Goal: Task Accomplishment & Management: Manage account settings

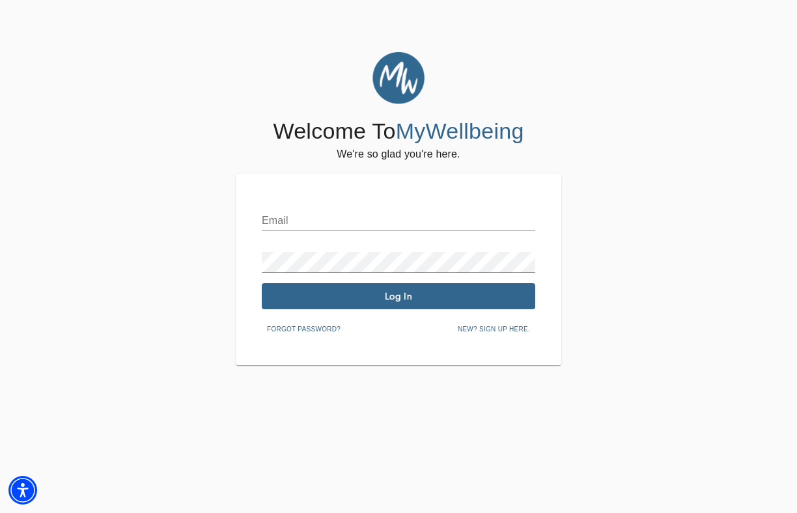
click at [354, 221] on input "text" at bounding box center [398, 220] width 273 height 21
type input "[PERSON_NAME][EMAIL_ADDRESS][DOMAIN_NAME]"
click at [370, 298] on span "Log In" at bounding box center [398, 296] width 263 height 12
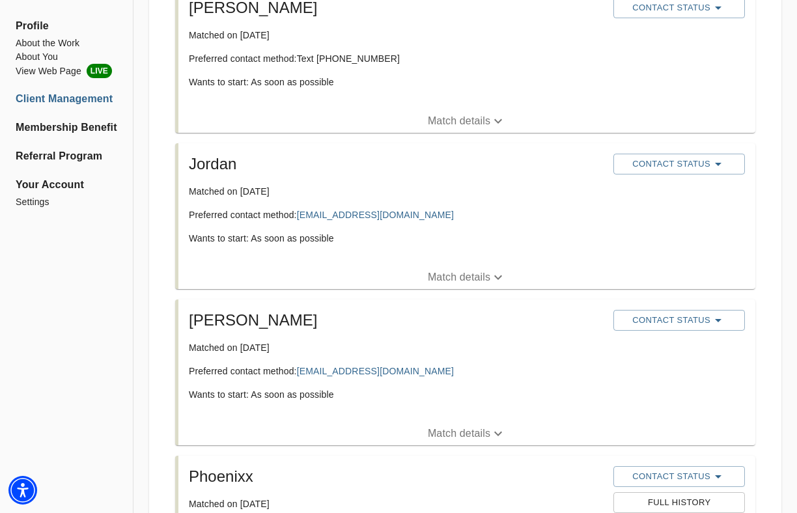
scroll to position [727, 0]
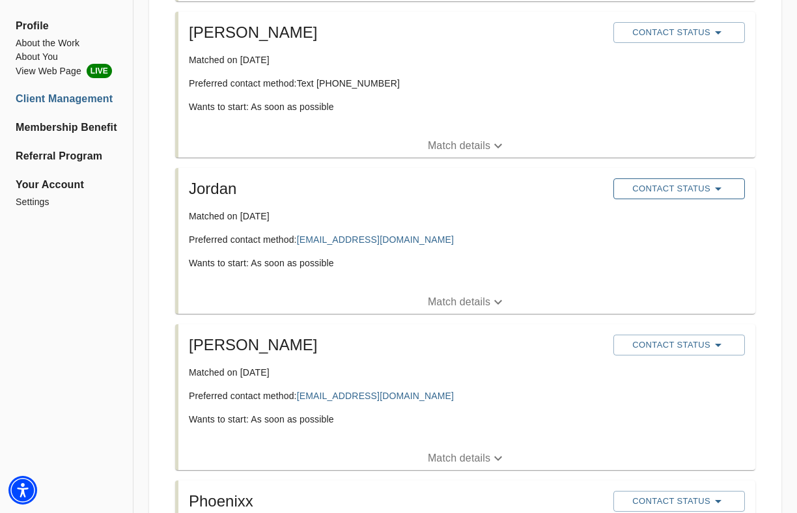
click at [661, 183] on span "Contact Status" at bounding box center [679, 189] width 118 height 16
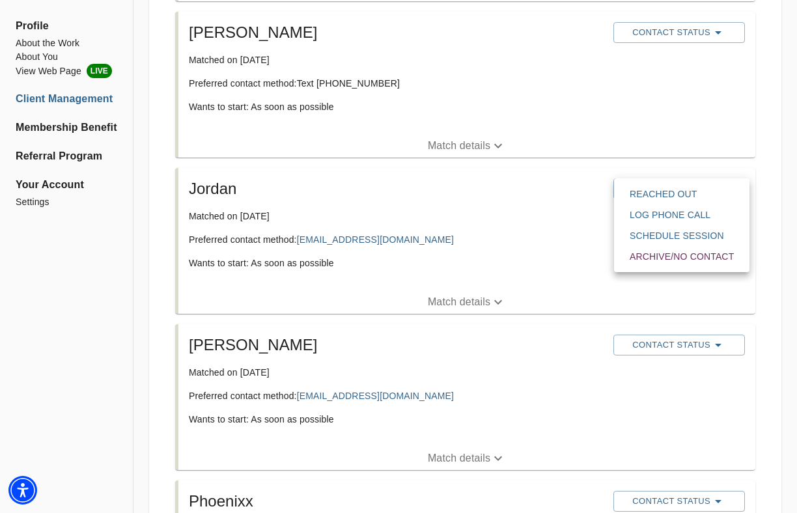
click at [661, 195] on span "Reached Out" at bounding box center [682, 194] width 104 height 13
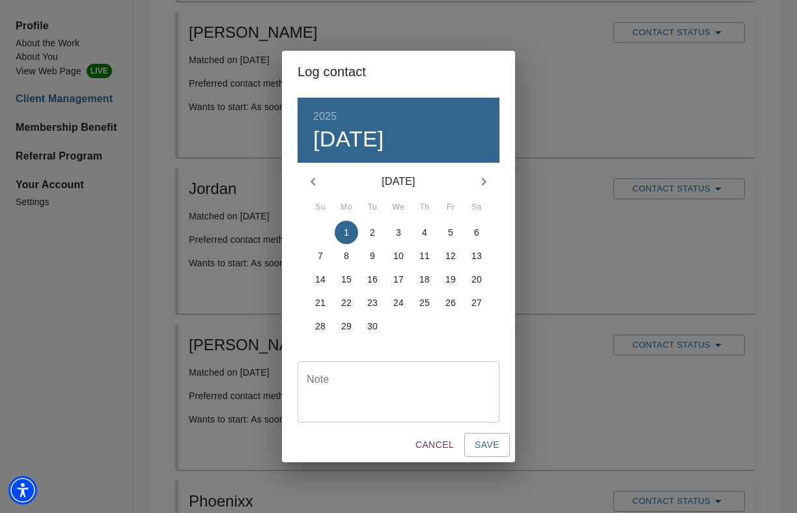
click at [357, 381] on textarea at bounding box center [399, 392] width 184 height 37
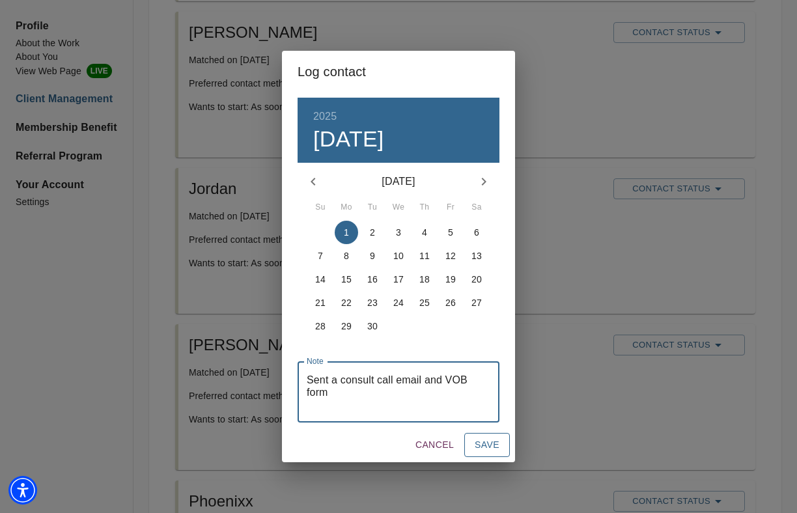
type textarea "Sent a consult call email and VOB form"
click at [495, 451] on span "Save" at bounding box center [487, 445] width 25 height 16
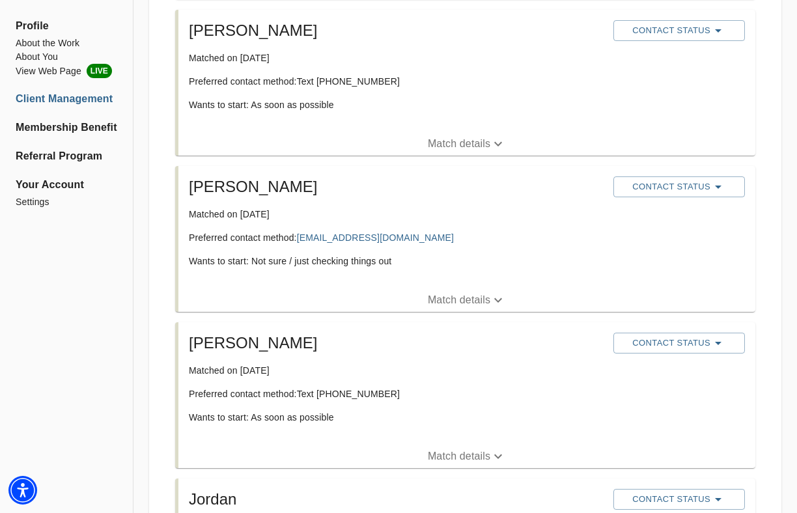
scroll to position [408, 0]
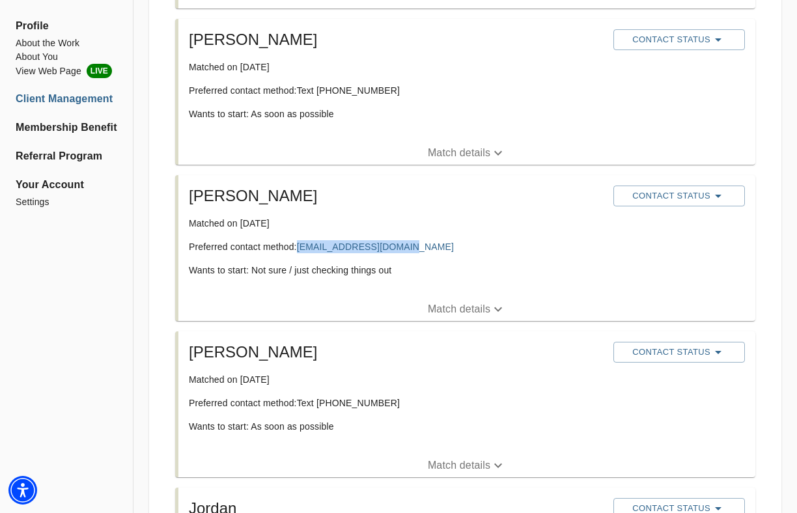
drag, startPoint x: 404, startPoint y: 245, endPoint x: 297, endPoint y: 247, distance: 107.4
click at [297, 247] on p "Preferred contact method: [EMAIL_ADDRESS][DOMAIN_NAME]" at bounding box center [396, 246] width 414 height 13
click at [426, 239] on div "[PERSON_NAME] Matched on [DATE] Preferred contact method: [PERSON_NAME][EMAIL_A…" at bounding box center [396, 236] width 424 height 112
drag, startPoint x: 413, startPoint y: 251, endPoint x: 298, endPoint y: 242, distance: 114.9
click at [298, 242] on p "Preferred contact method: [EMAIL_ADDRESS][DOMAIN_NAME]" at bounding box center [396, 246] width 414 height 13
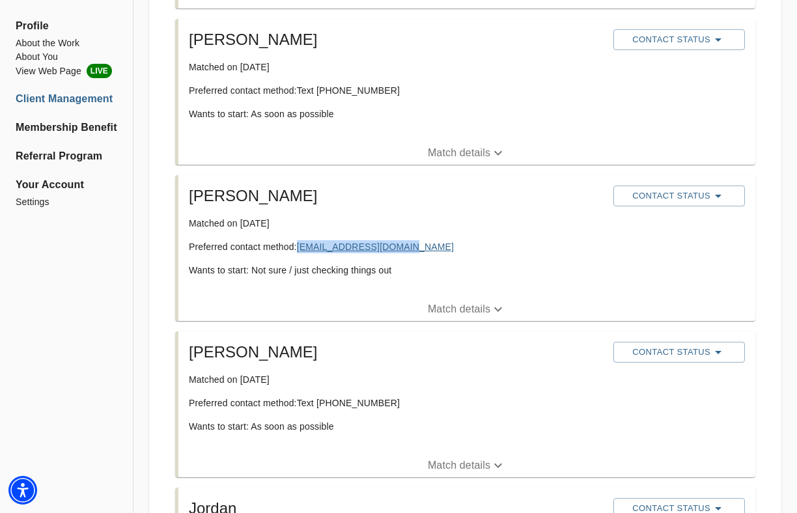
copy link "[EMAIL_ADDRESS][DOMAIN_NAME]"
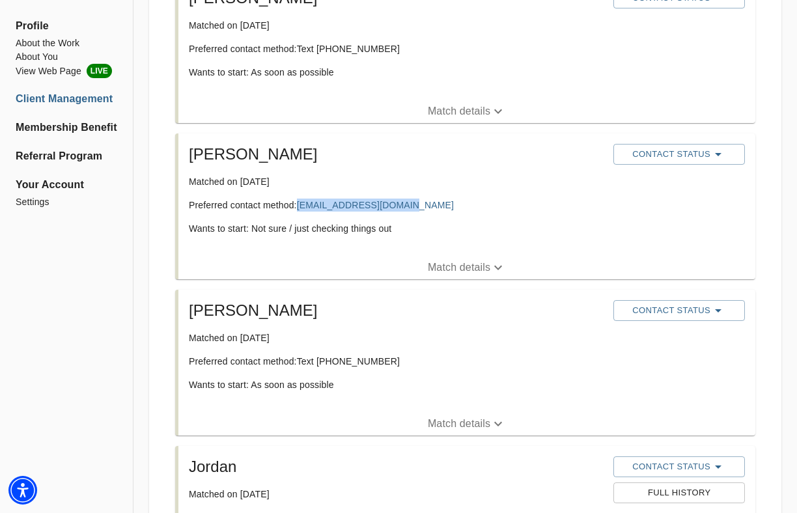
scroll to position [460, 0]
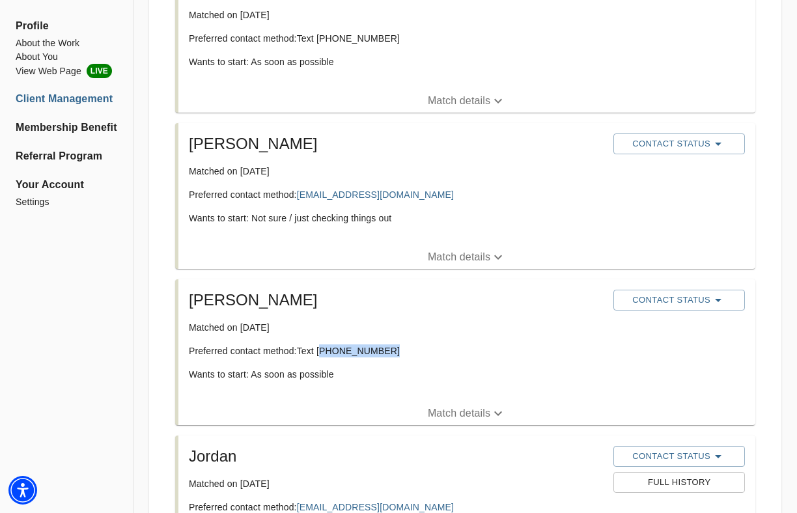
drag, startPoint x: 384, startPoint y: 348, endPoint x: 322, endPoint y: 348, distance: 61.9
click at [322, 348] on p "Preferred contact method: Text [PHONE_NUMBER]" at bounding box center [396, 350] width 414 height 13
copy p "850) 630-2243"
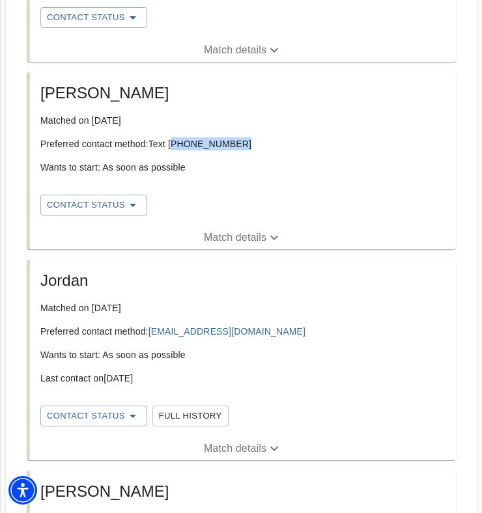
scroll to position [793, 0]
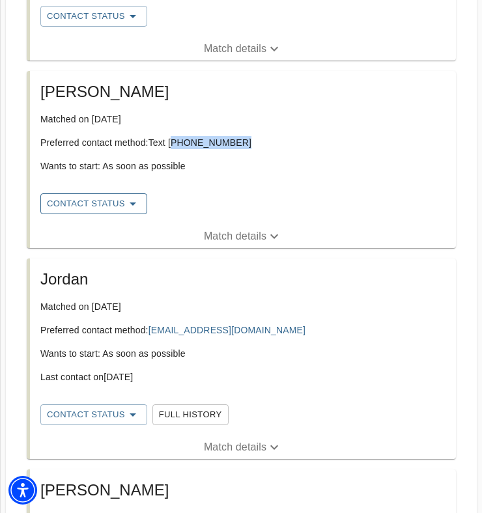
click at [128, 199] on icon "button" at bounding box center [133, 204] width 16 height 16
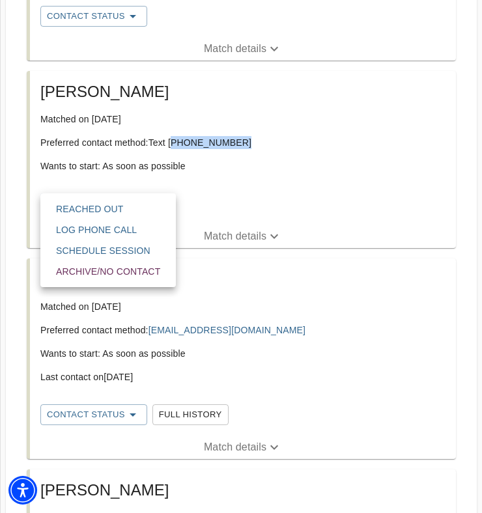
click at [128, 211] on span "Reached Out" at bounding box center [108, 208] width 104 height 13
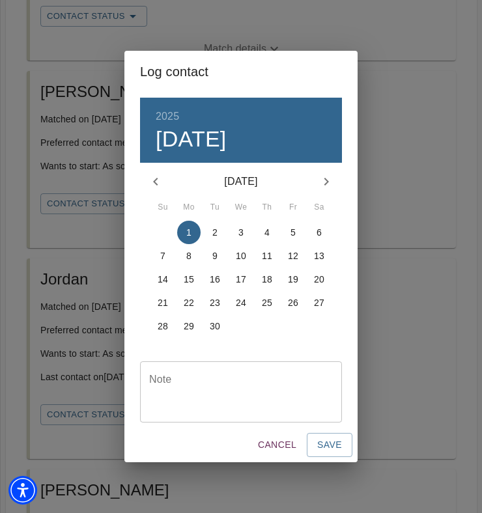
click at [216, 389] on textarea at bounding box center [241, 392] width 184 height 37
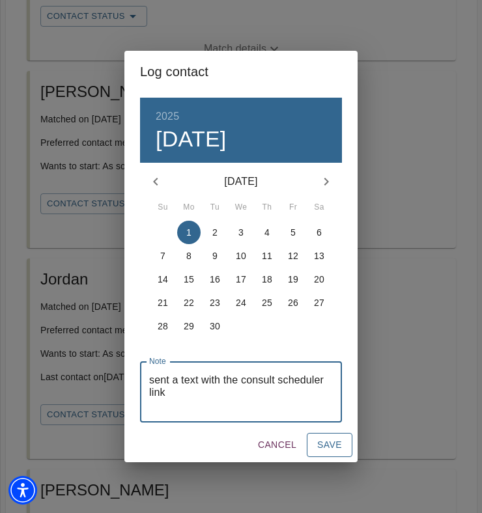
type textarea "sent a text with the consult scheduler link"
click at [331, 443] on span "Save" at bounding box center [329, 445] width 25 height 16
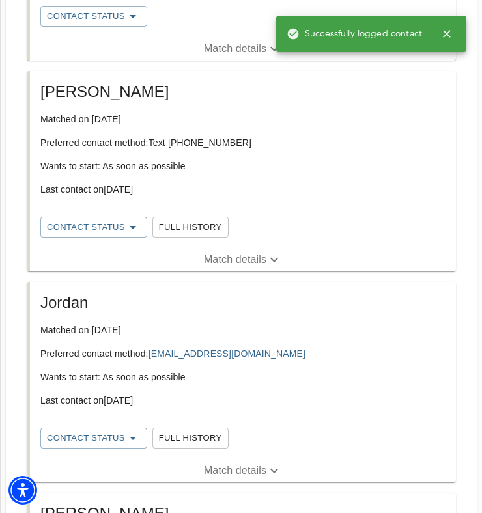
scroll to position [784, 0]
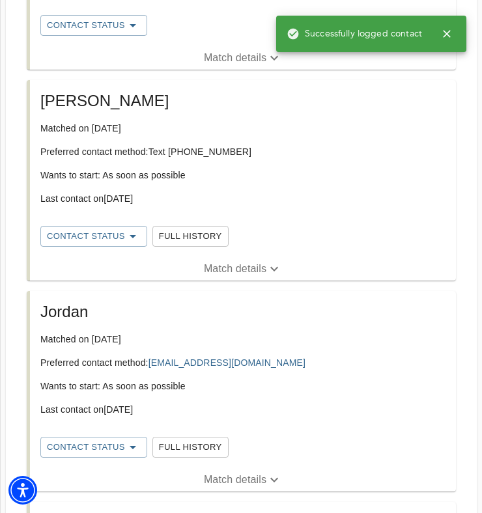
click at [243, 268] on p "Match details" at bounding box center [235, 269] width 63 height 16
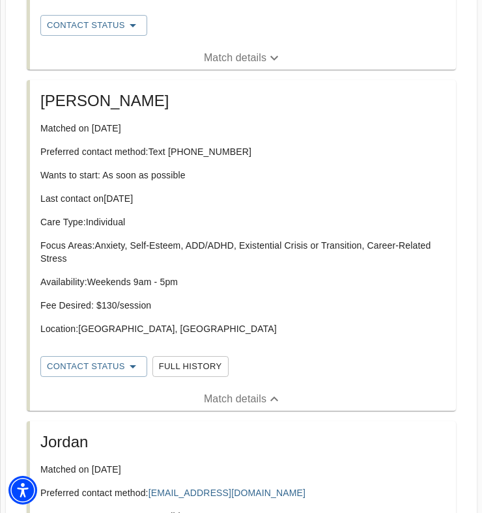
click at [228, 398] on p "Match details" at bounding box center [235, 399] width 63 height 16
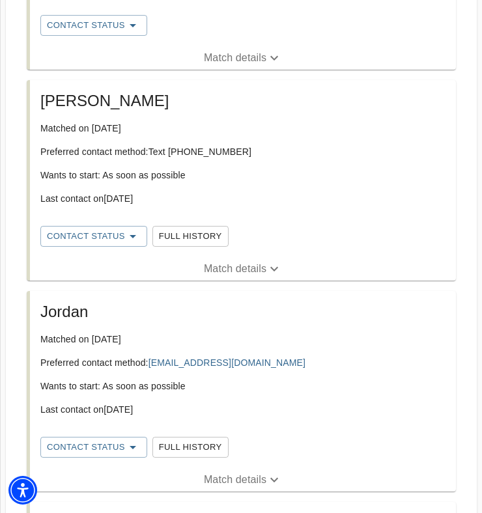
click at [194, 244] on button "Full History" at bounding box center [190, 236] width 76 height 21
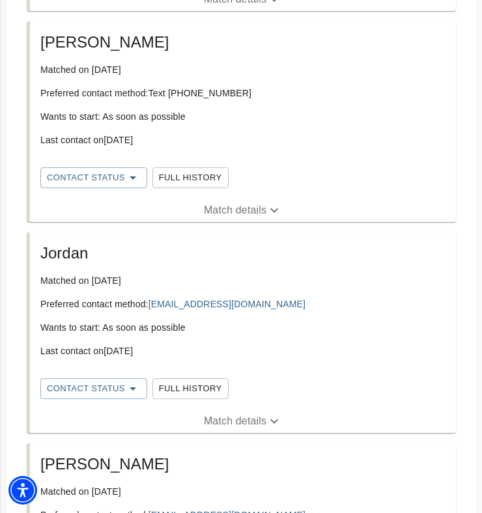
scroll to position [852, 0]
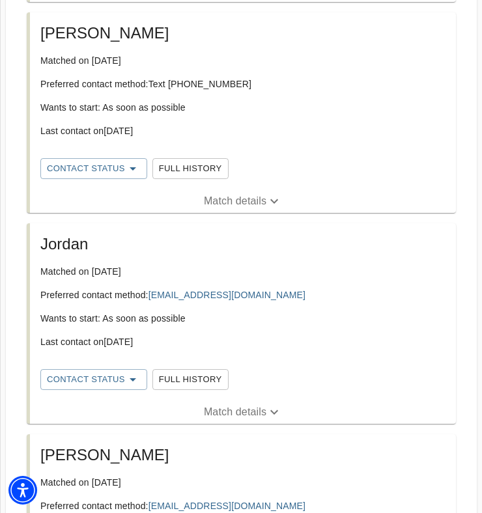
click at [215, 385] on span "Full History" at bounding box center [190, 379] width 63 height 15
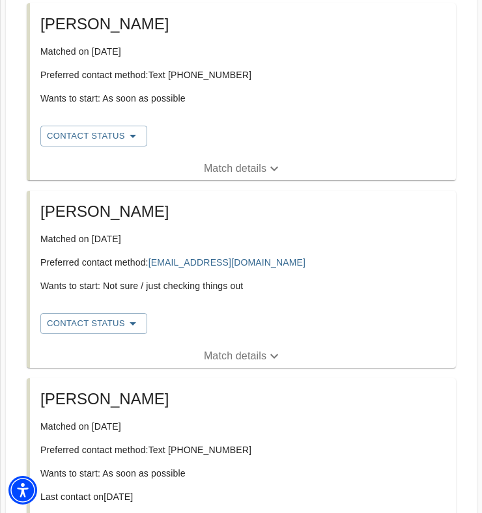
scroll to position [485, 0]
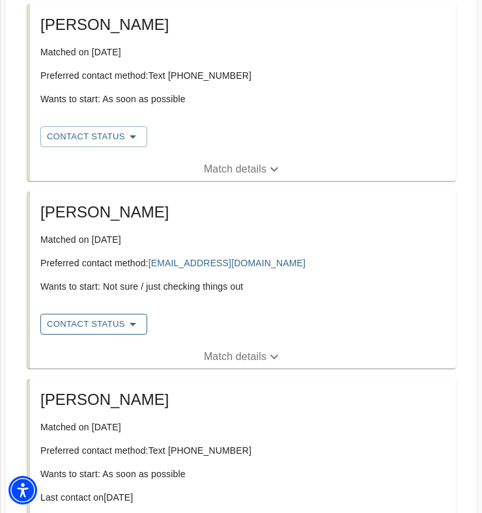
click at [125, 333] on button "Contact Status" at bounding box center [93, 324] width 107 height 21
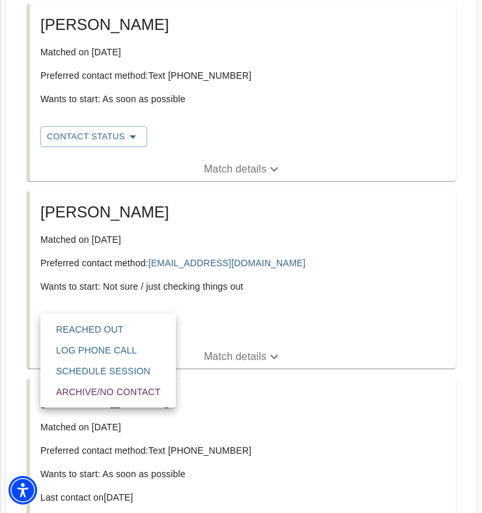
click at [260, 0] on div at bounding box center [241, 0] width 482 height 0
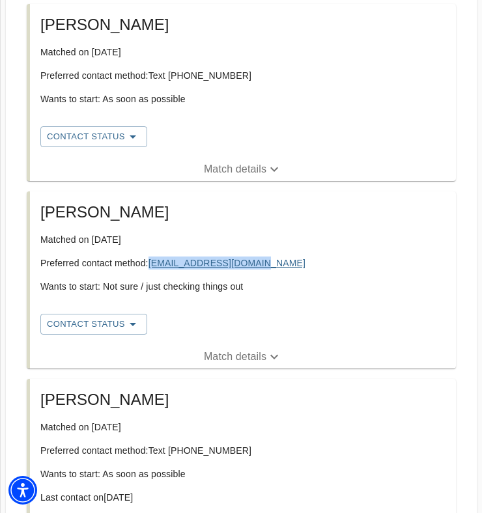
drag, startPoint x: 260, startPoint y: 262, endPoint x: 151, endPoint y: 260, distance: 108.8
click at [151, 260] on p "Preferred contact method: [EMAIL_ADDRESS][DOMAIN_NAME]" at bounding box center [242, 263] width 405 height 13
copy link "[EMAIL_ADDRESS][DOMAIN_NAME]"
click at [119, 323] on span "Contact Status" at bounding box center [94, 324] width 94 height 16
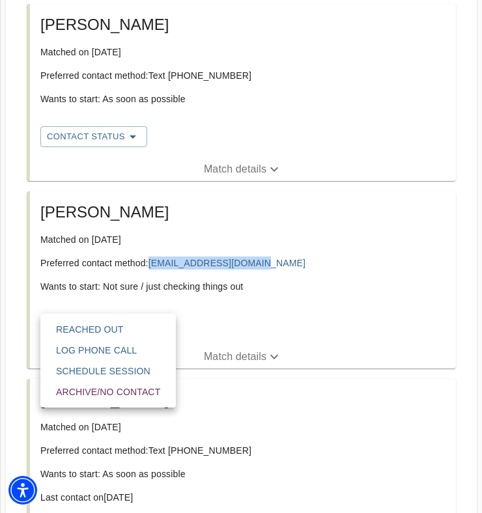
click at [117, 329] on span "Reached Out" at bounding box center [108, 329] width 104 height 13
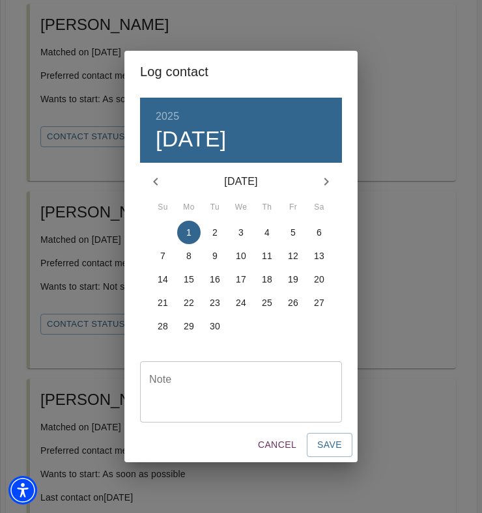
click at [212, 387] on textarea at bounding box center [241, 392] width 184 height 37
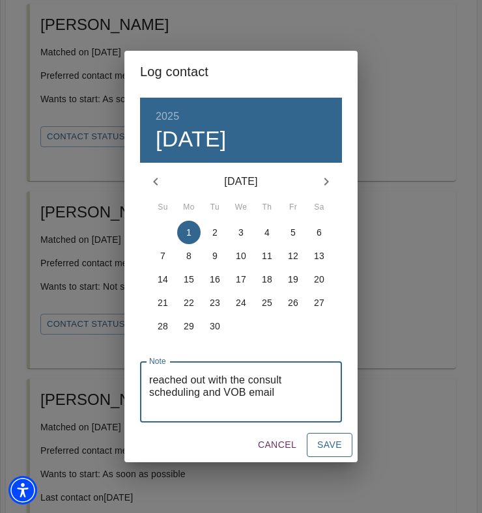
type textarea "reached out with the consult scheduling and VOB email"
click at [329, 449] on span "Save" at bounding box center [329, 445] width 25 height 16
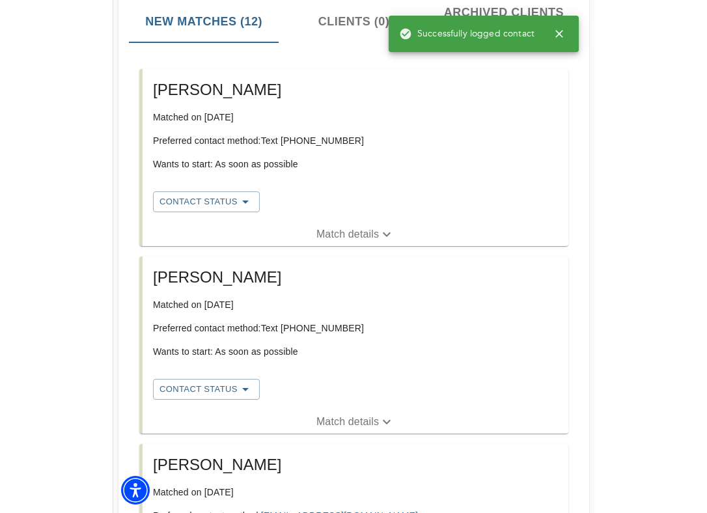
scroll to position [230, 0]
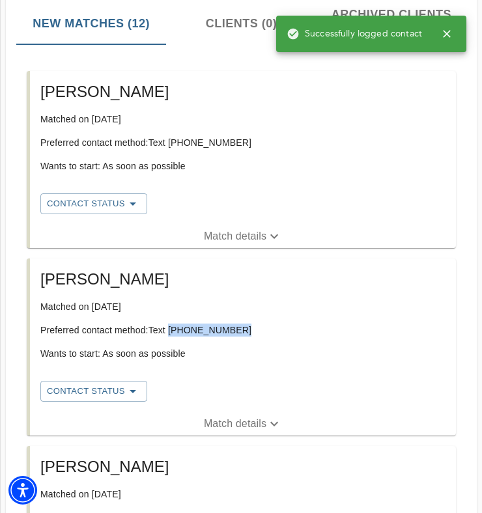
drag, startPoint x: 233, startPoint y: 329, endPoint x: 171, endPoint y: 331, distance: 62.5
click at [171, 331] on p "Preferred contact method: Text [PHONE_NUMBER]" at bounding box center [242, 330] width 405 height 13
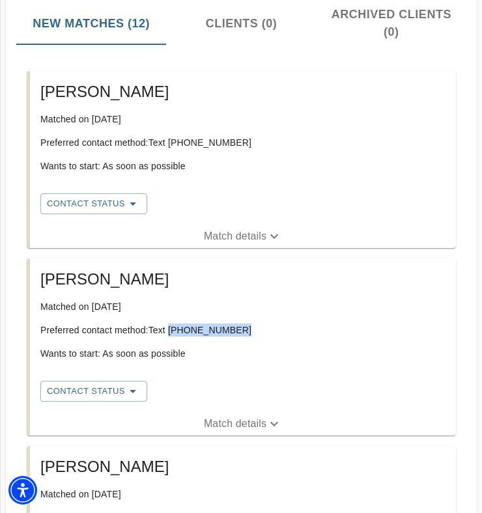
copy p "[PHONE_NUMBER]"
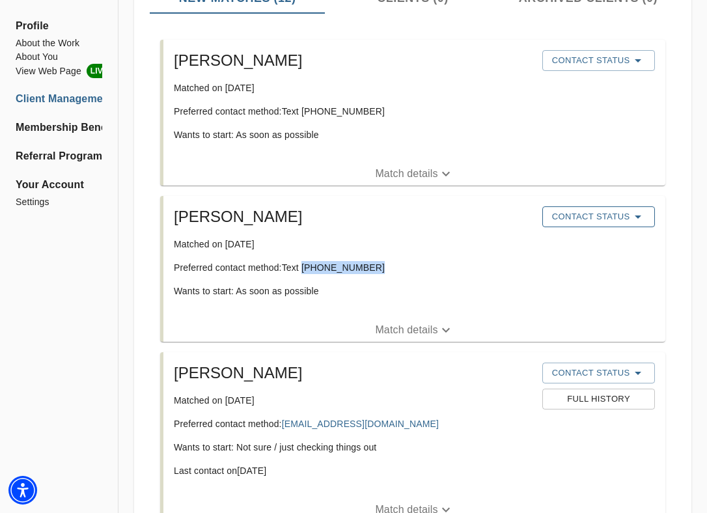
click at [588, 212] on span "Contact Status" at bounding box center [599, 217] width 100 height 16
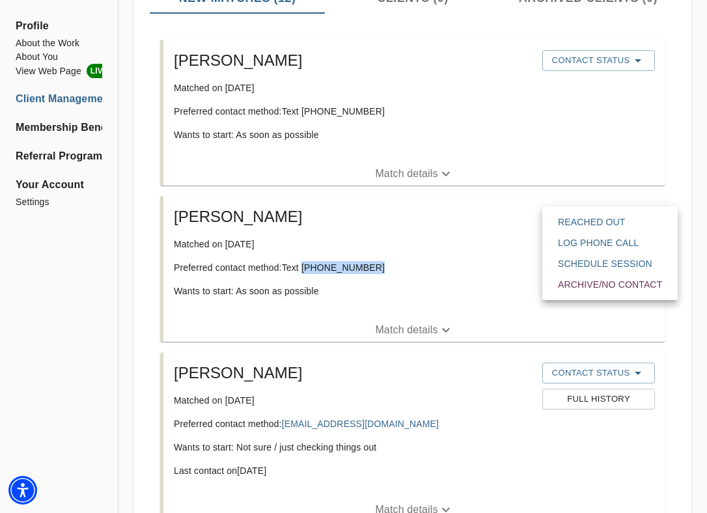
click at [592, 227] on span "Reached Out" at bounding box center [610, 222] width 104 height 13
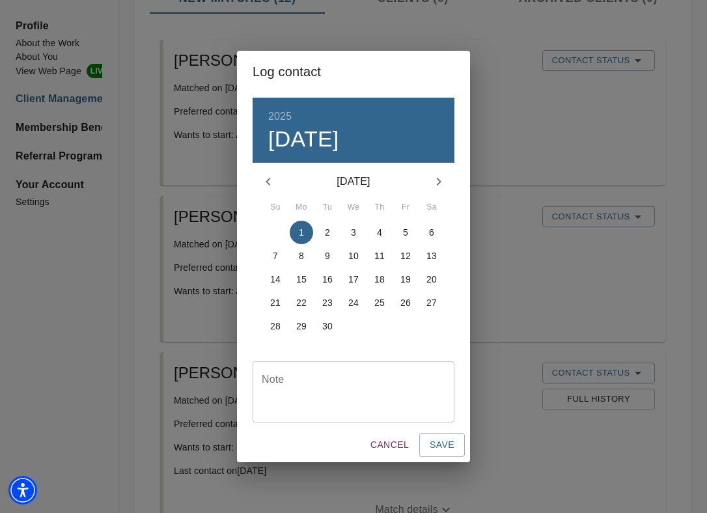
click at [350, 391] on textarea at bounding box center [354, 392] width 184 height 37
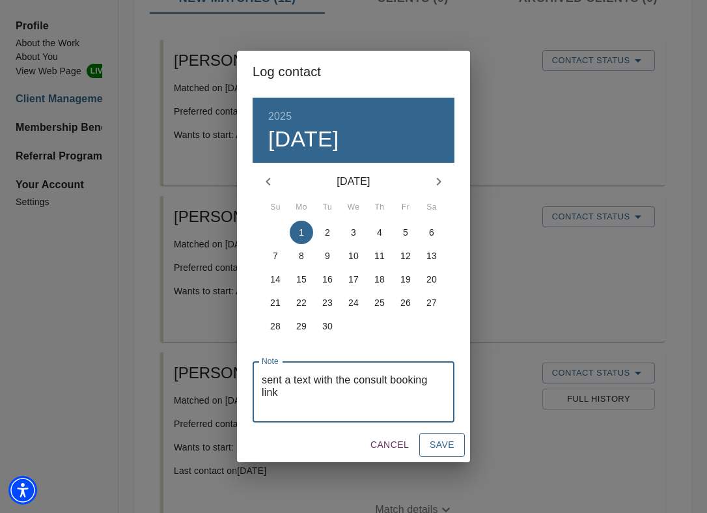
type textarea "sent a text with the consult booking link"
click at [442, 443] on span "Save" at bounding box center [442, 445] width 25 height 16
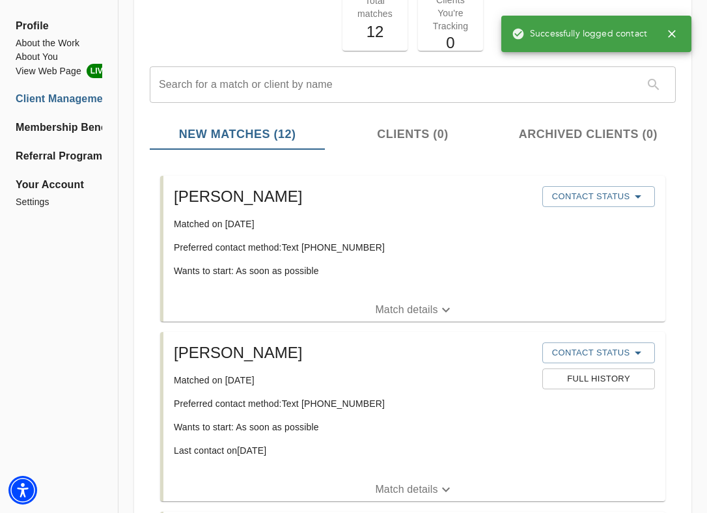
scroll to position [86, 0]
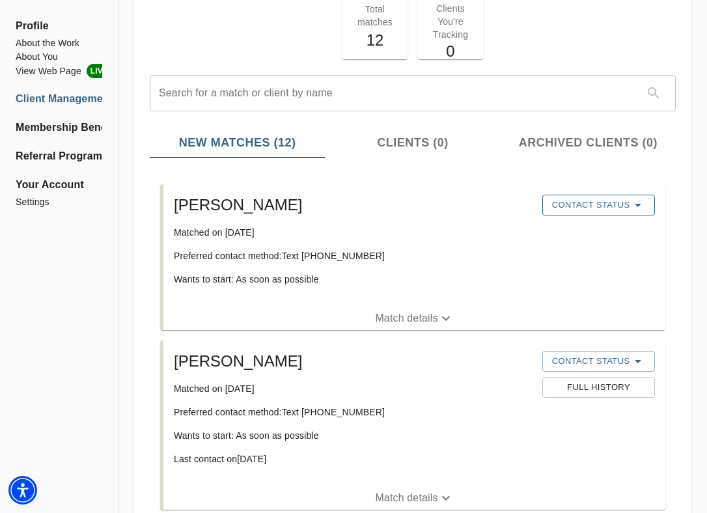
click at [619, 210] on span "Contact Status" at bounding box center [599, 205] width 100 height 16
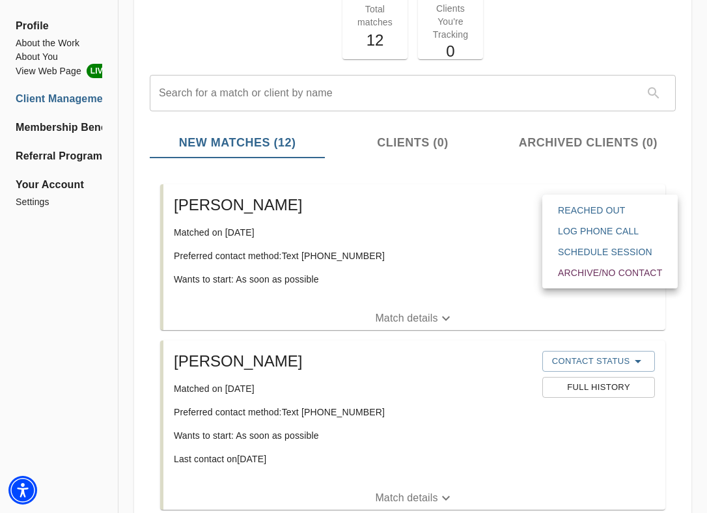
click at [615, 211] on span "Reached Out" at bounding box center [610, 210] width 104 height 13
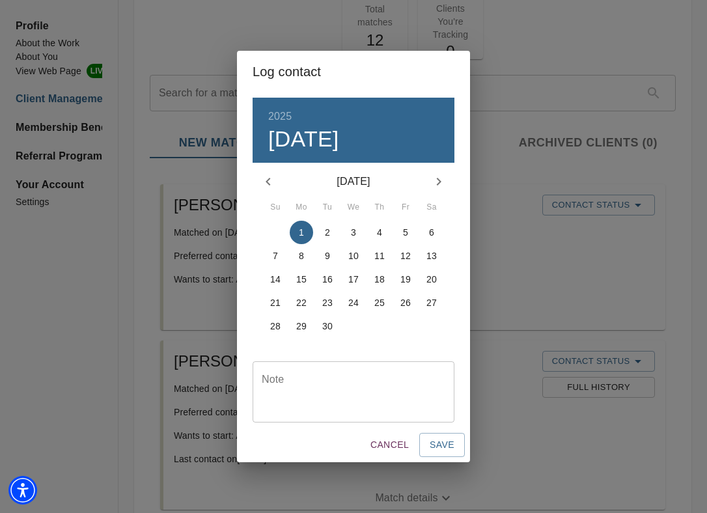
click at [320, 390] on textarea at bounding box center [354, 392] width 184 height 37
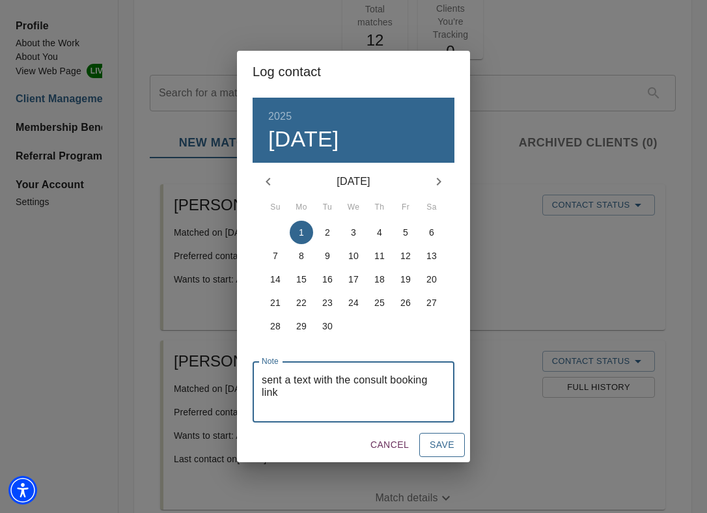
type textarea "sent a text with the consult booking link"
click at [443, 441] on span "Save" at bounding box center [442, 445] width 25 height 16
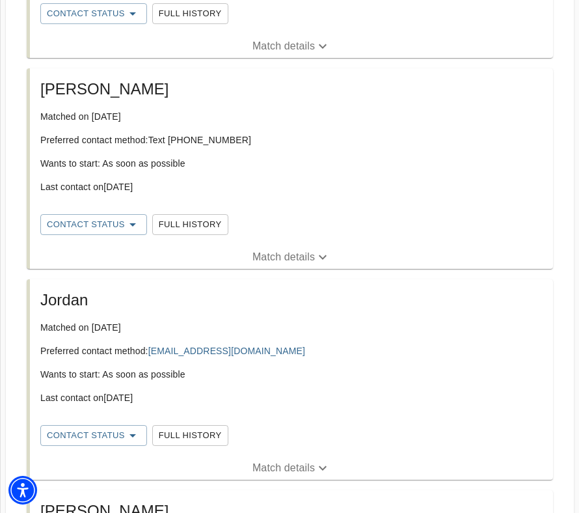
scroll to position [846, 0]
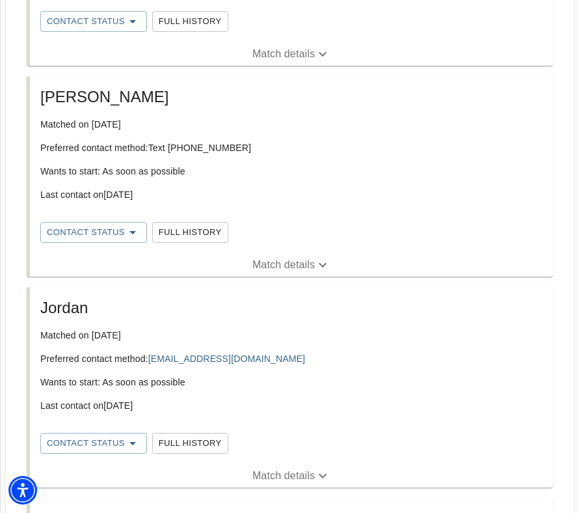
click at [262, 475] on p "Match details" at bounding box center [284, 476] width 63 height 16
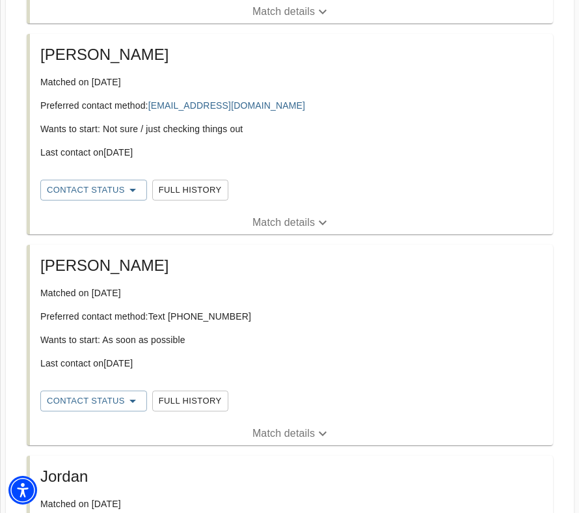
scroll to position [664, 0]
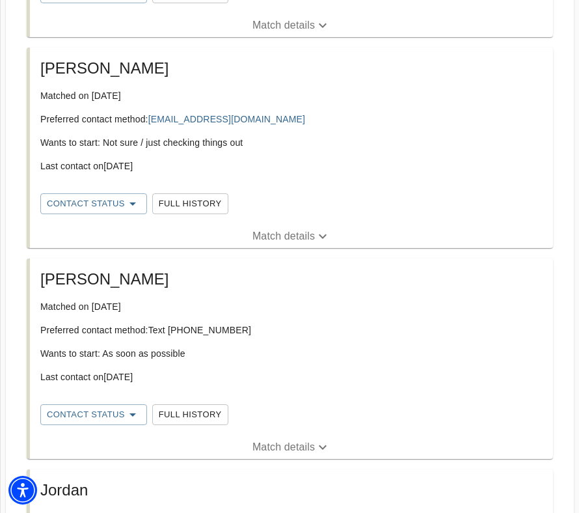
click at [251, 436] on button "Match details" at bounding box center [291, 447] width 523 height 23
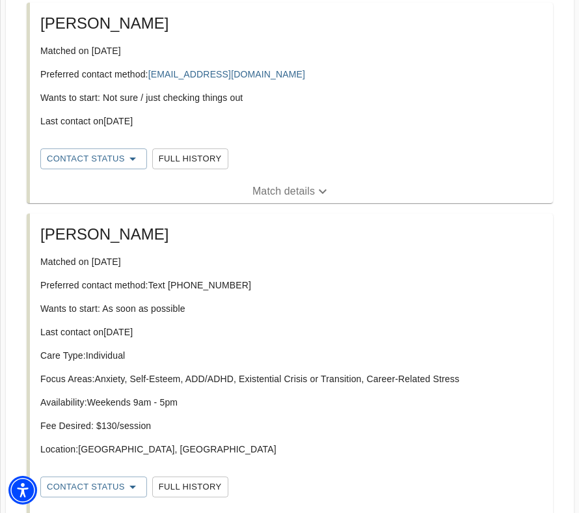
scroll to position [742, 0]
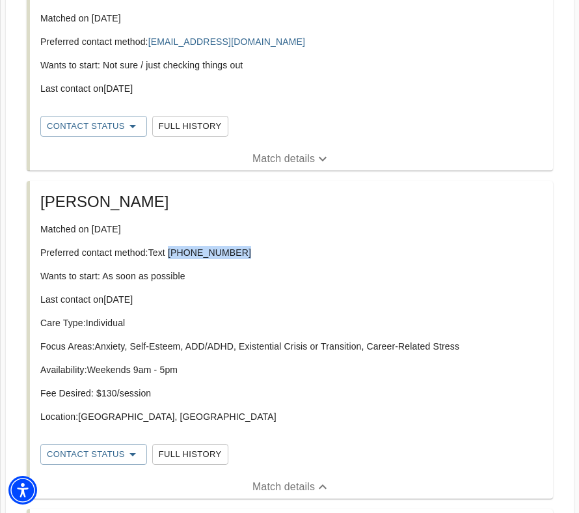
drag, startPoint x: 242, startPoint y: 253, endPoint x: 171, endPoint y: 257, distance: 71.0
click at [171, 257] on p "Preferred contact method: Text [PHONE_NUMBER]" at bounding box center [291, 252] width 503 height 13
copy p "[PHONE_NUMBER]"
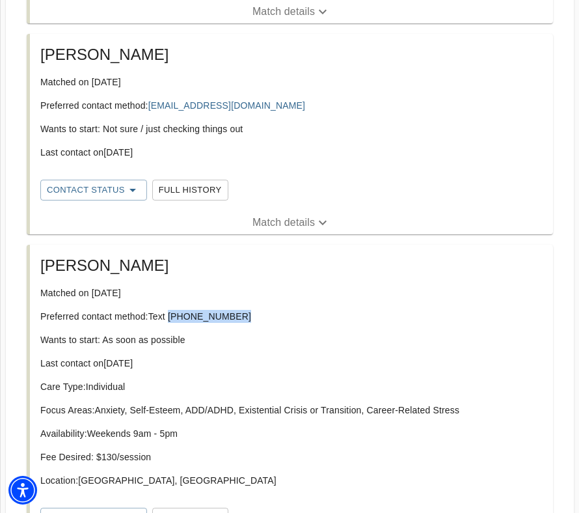
scroll to position [678, 0]
click at [201, 216] on span "Match details" at bounding box center [291, 222] width 523 height 16
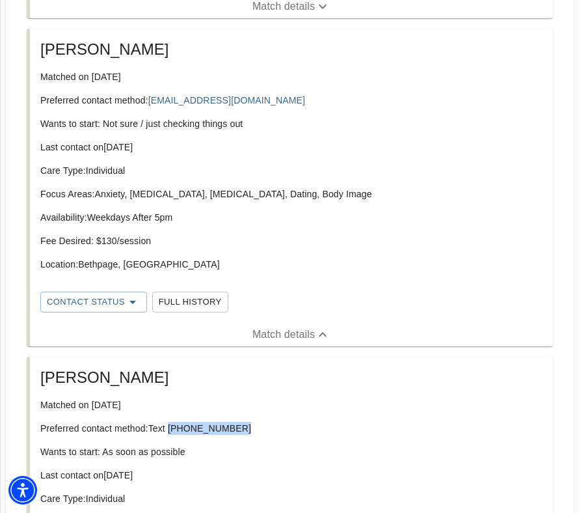
scroll to position [672, 0]
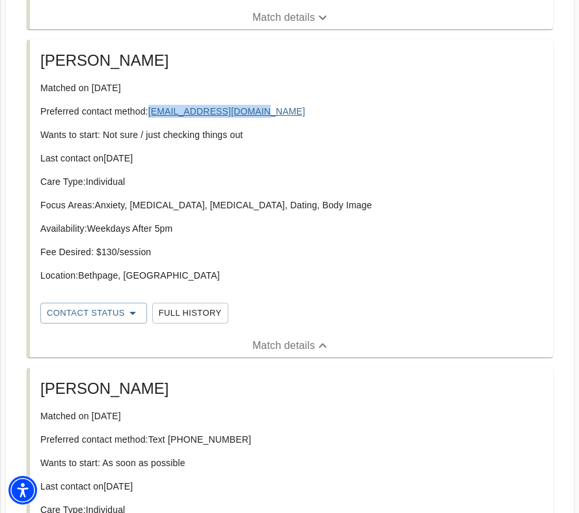
drag, startPoint x: 260, startPoint y: 112, endPoint x: 150, endPoint y: 113, distance: 110.0
click at [150, 113] on p "Preferred contact method: [EMAIL_ADDRESS][DOMAIN_NAME]" at bounding box center [291, 111] width 503 height 13
copy link "[EMAIL_ADDRESS][DOMAIN_NAME]"
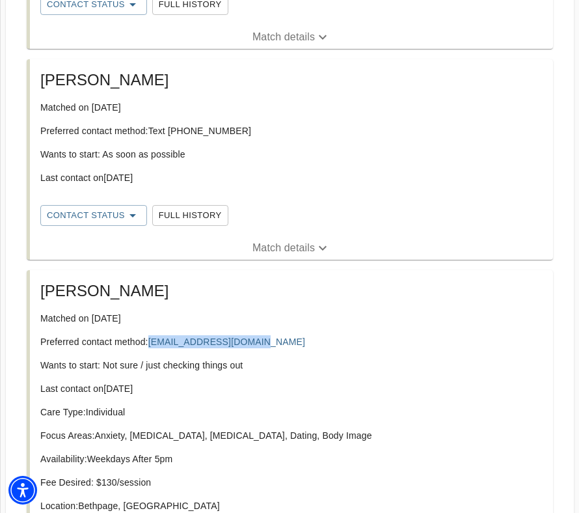
scroll to position [460, 0]
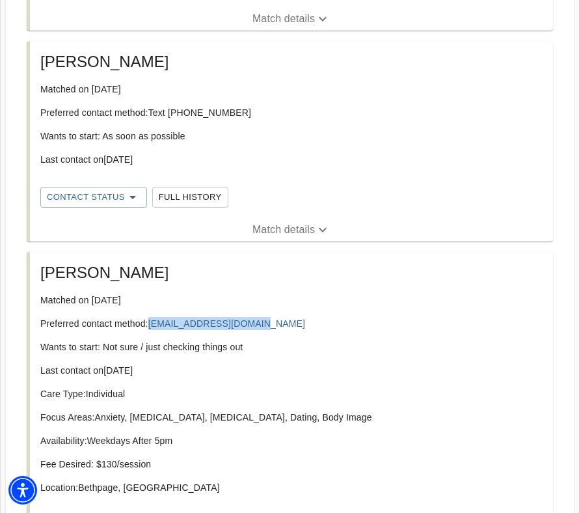
click at [205, 230] on span "Match details" at bounding box center [291, 230] width 523 height 16
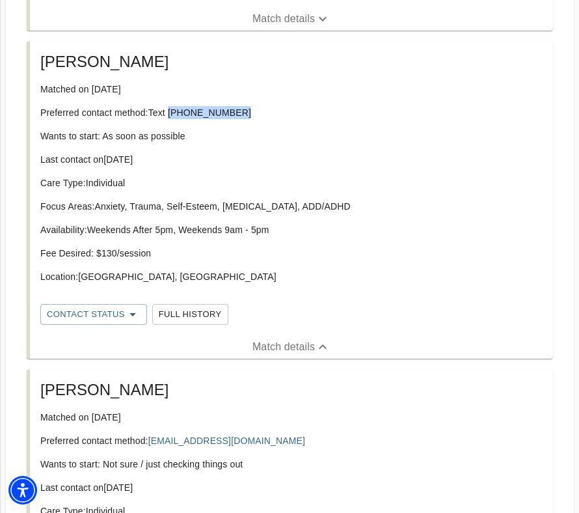
drag, startPoint x: 234, startPoint y: 112, endPoint x: 171, endPoint y: 113, distance: 63.2
click at [171, 113] on p "Preferred contact method: Text [PHONE_NUMBER]" at bounding box center [291, 112] width 503 height 13
copy p "[PHONE_NUMBER]"
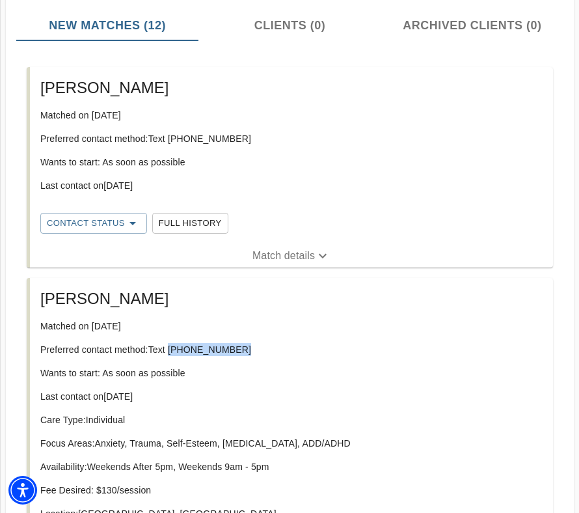
scroll to position [228, 0]
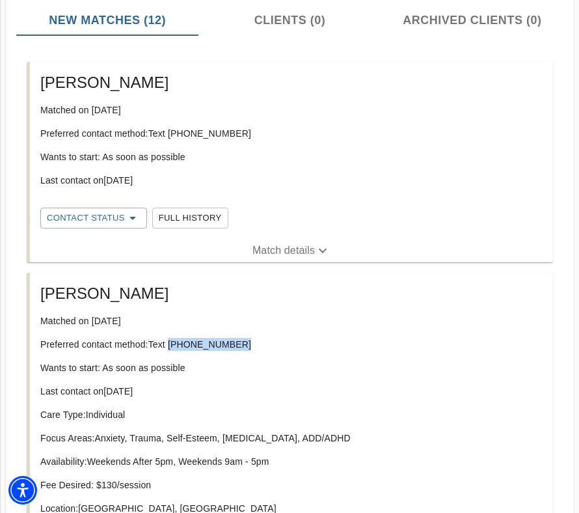
click at [206, 255] on span "Match details" at bounding box center [291, 251] width 523 height 16
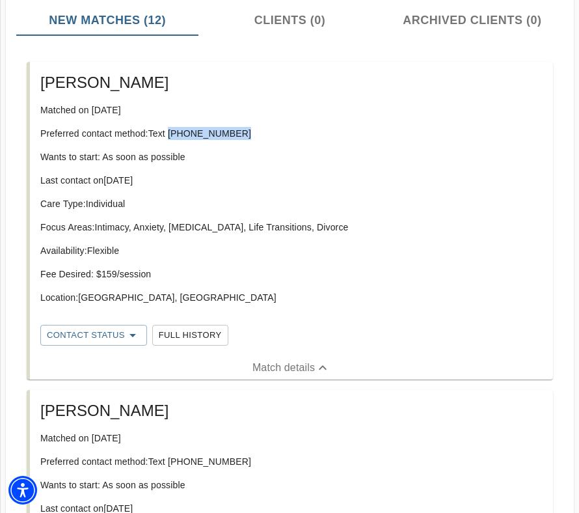
drag, startPoint x: 235, startPoint y: 132, endPoint x: 171, endPoint y: 133, distance: 63.8
click at [171, 133] on p "Preferred contact method: Text [PHONE_NUMBER]" at bounding box center [291, 133] width 503 height 13
copy p "[PHONE_NUMBER]"
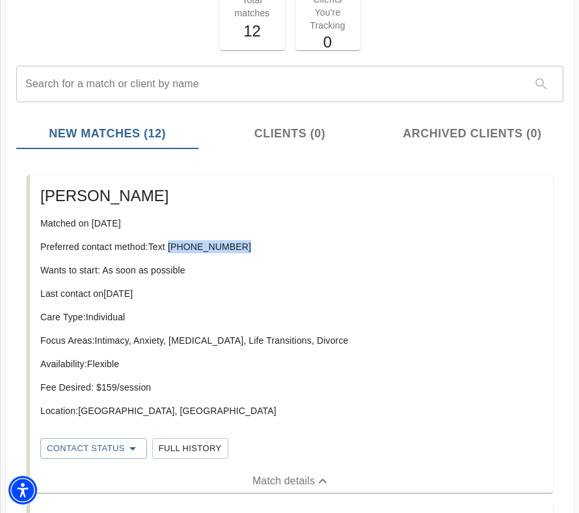
scroll to position [115, 0]
